Goal: Information Seeking & Learning: Learn about a topic

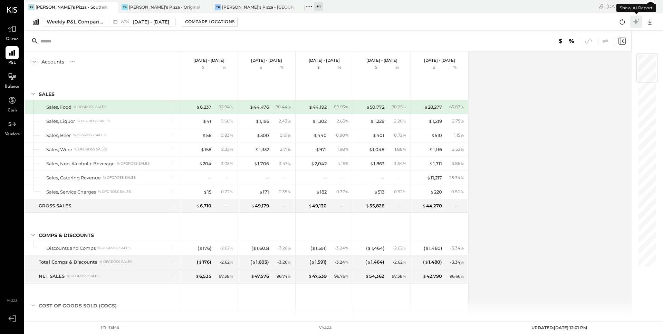
click at [637, 22] on icon at bounding box center [635, 21] width 5 height 5
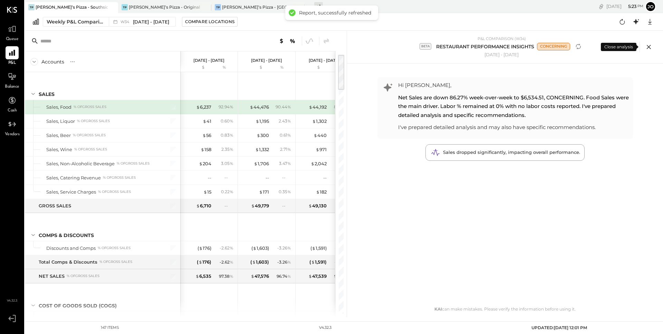
click at [648, 47] on icon at bounding box center [648, 47] width 4 height 4
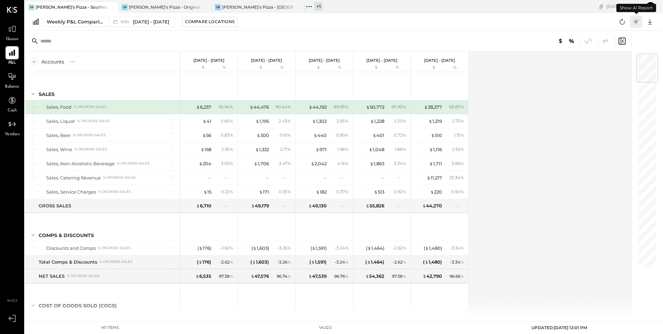
click at [635, 23] on icon at bounding box center [636, 21] width 9 height 9
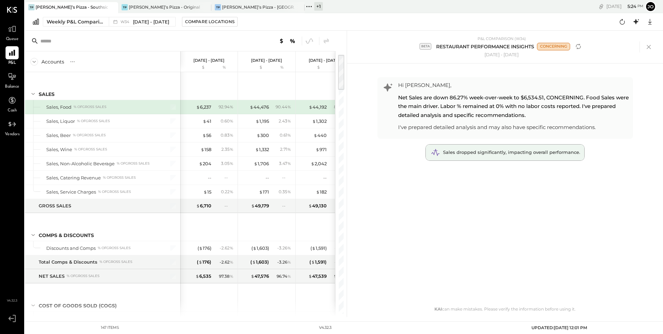
click at [517, 152] on span "Sales dropped significantly, impacting overall performance." at bounding box center [511, 153] width 137 height 6
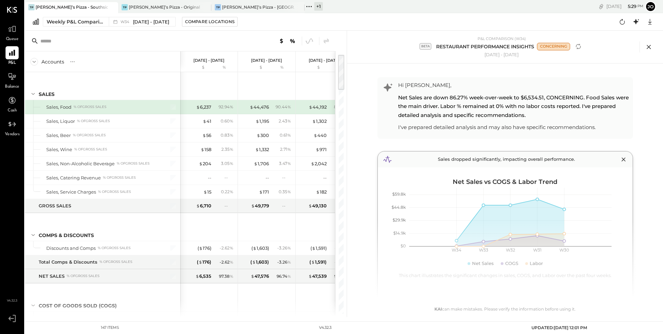
click at [649, 46] on icon at bounding box center [648, 47] width 4 height 4
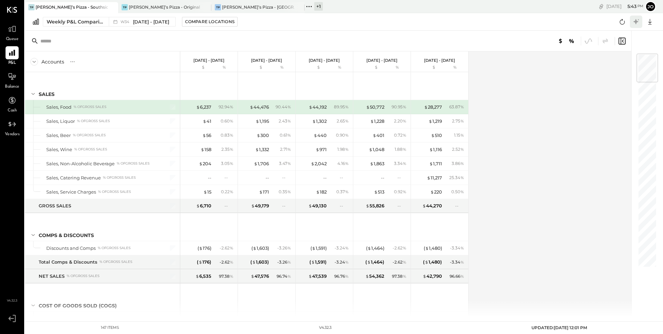
click at [636, 21] on icon at bounding box center [635, 21] width 5 height 5
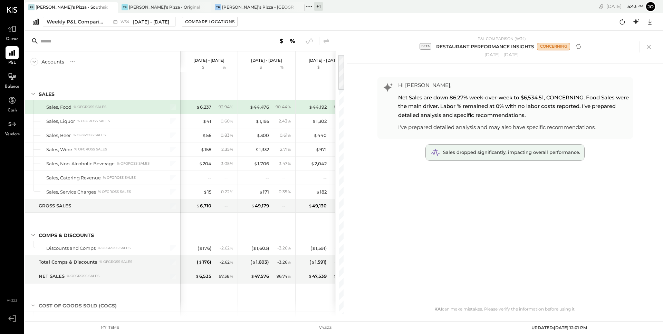
click at [511, 156] on div "Sales dropped significantly, impacting overall performance." at bounding box center [505, 153] width 158 height 16
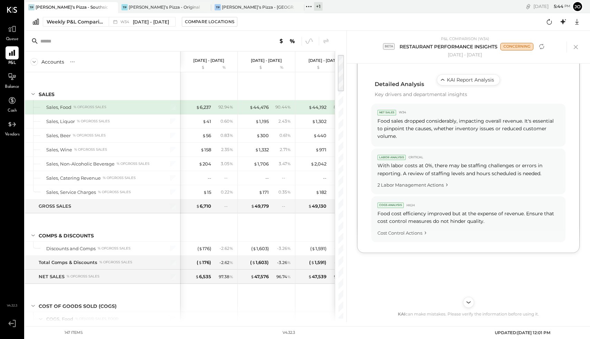
scroll to position [382, 0]
